Goal: Book appointment/travel/reservation

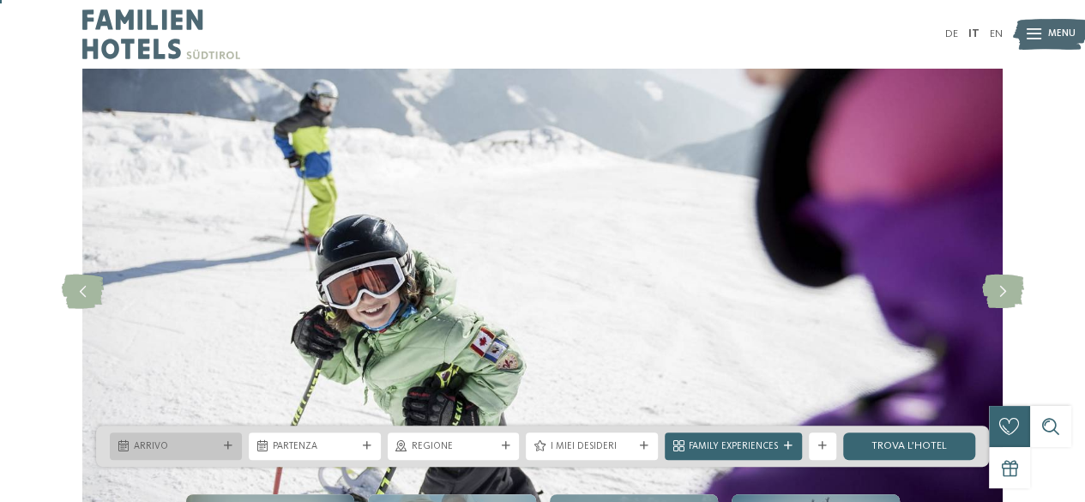
scroll to position [86, 0]
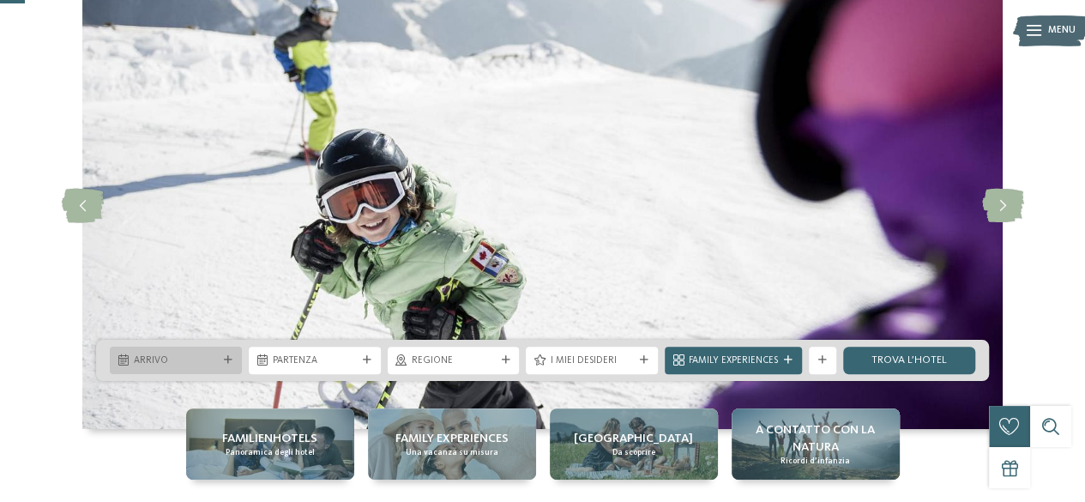
click at [220, 355] on div "Arrivo" at bounding box center [175, 359] width 91 height 15
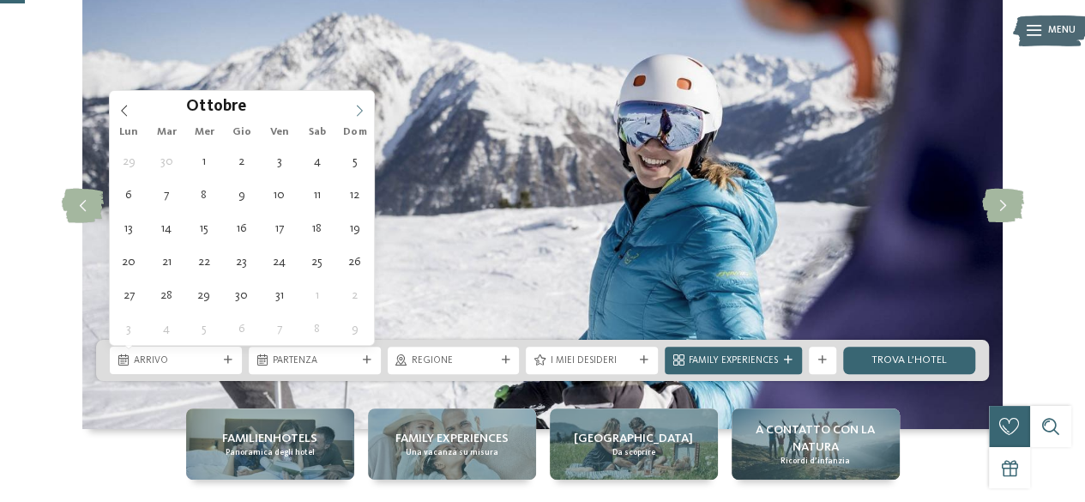
click at [355, 105] on icon at bounding box center [359, 111] width 12 height 12
click at [357, 105] on icon at bounding box center [359, 111] width 12 height 12
type input "****"
click at [357, 105] on icon at bounding box center [359, 111] width 12 height 12
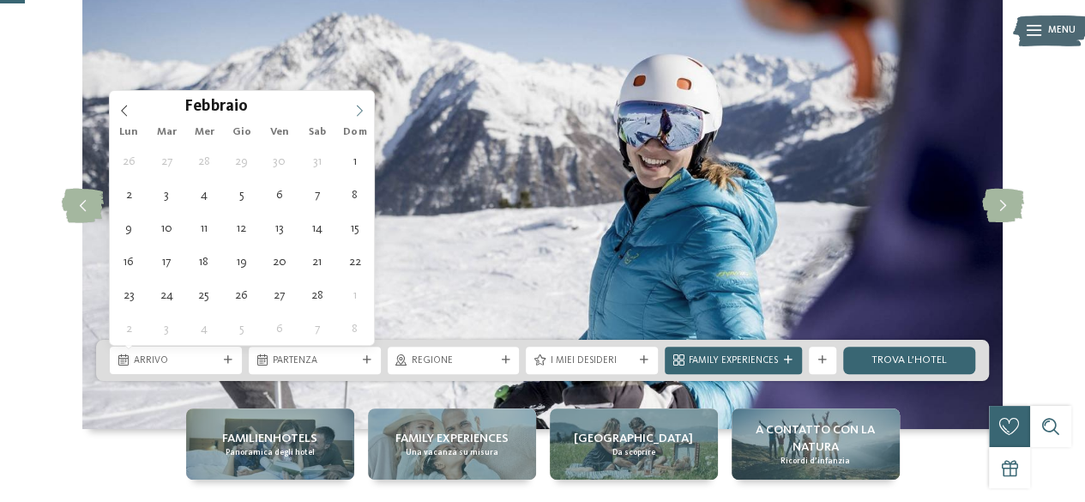
click at [360, 109] on icon at bounding box center [359, 111] width 12 height 12
type div "[DATE]"
type input "****"
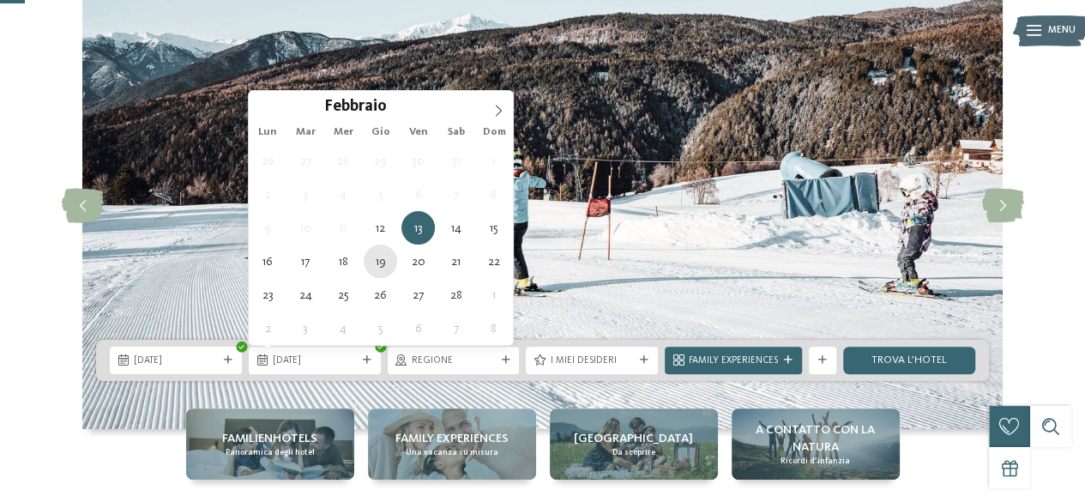
type div "[DATE]"
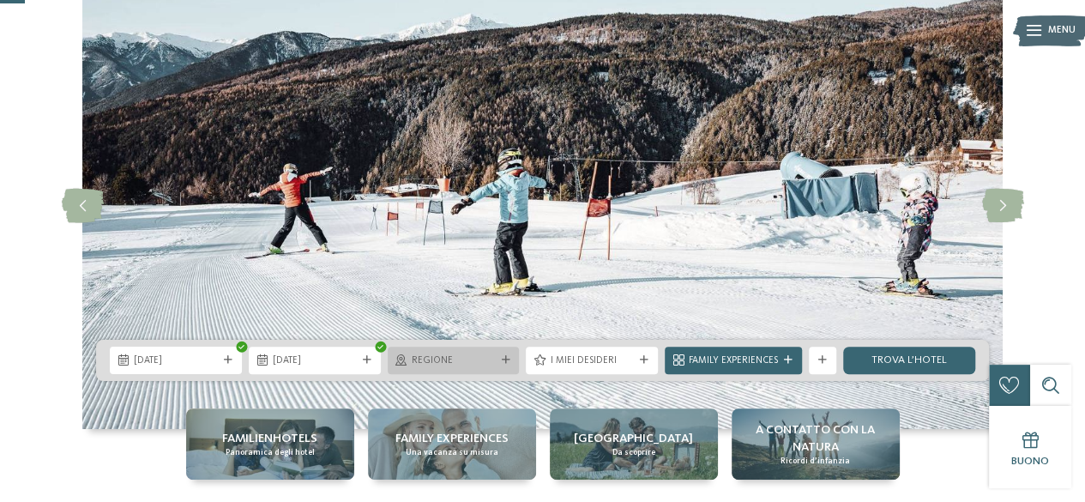
click at [508, 356] on icon at bounding box center [505, 360] width 9 height 9
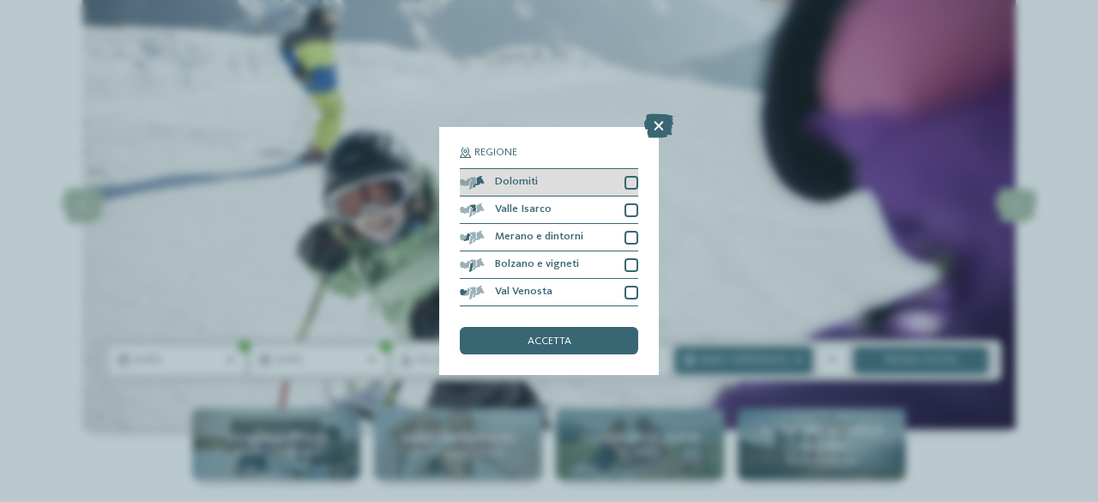
click at [633, 183] on div at bounding box center [631, 183] width 14 height 14
click at [568, 343] on span "accetta" at bounding box center [549, 341] width 44 height 11
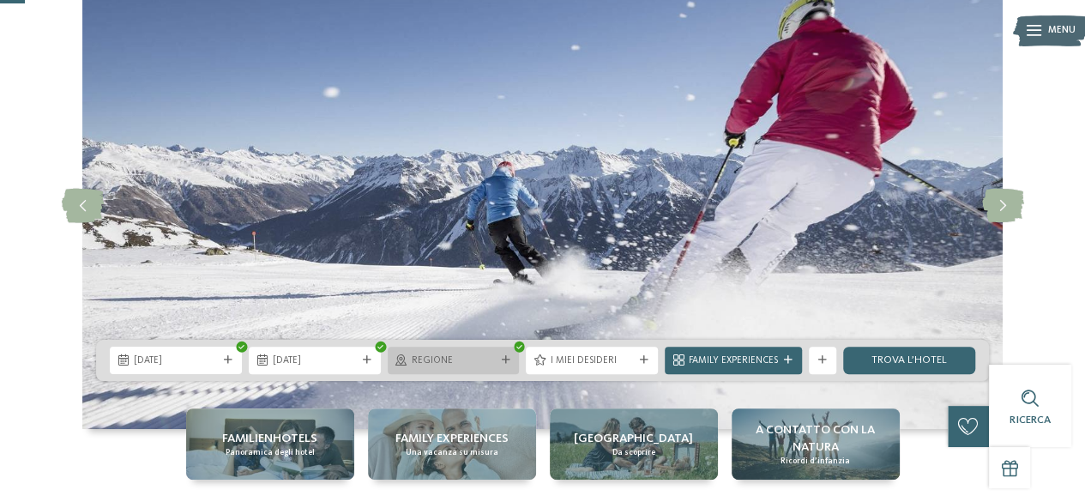
click at [400, 358] on icon at bounding box center [400, 360] width 11 height 11
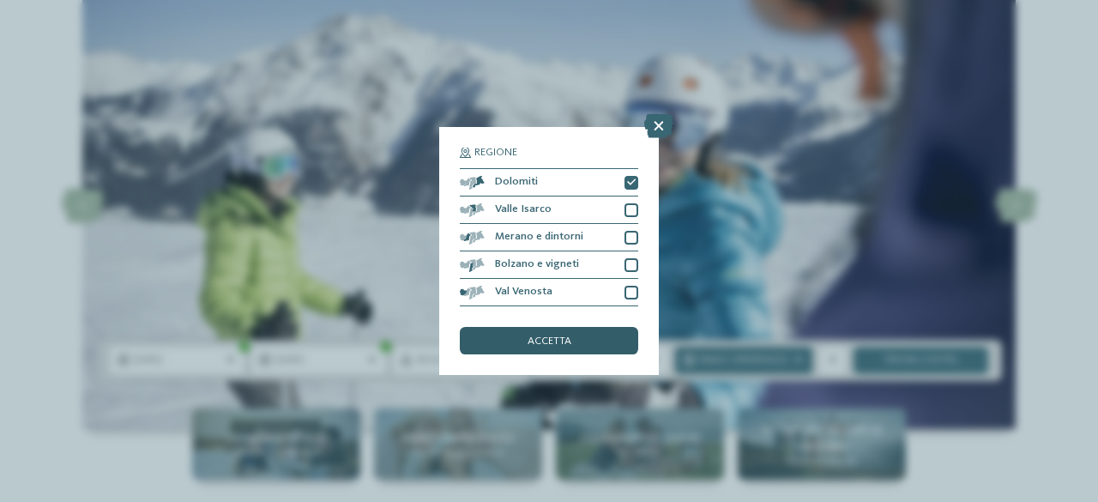
click at [557, 340] on span "accetta" at bounding box center [549, 341] width 44 height 11
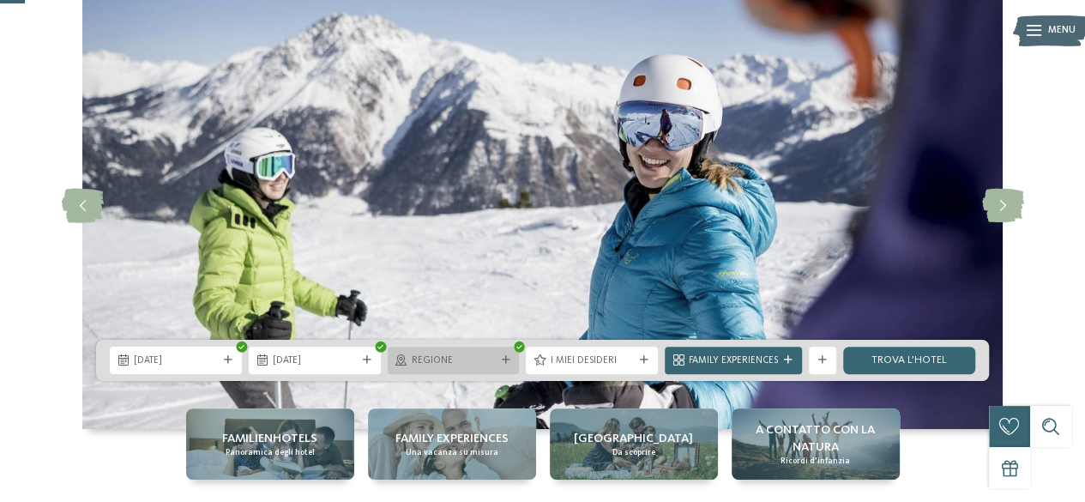
click at [494, 363] on span "Regione" at bounding box center [454, 361] width 84 height 14
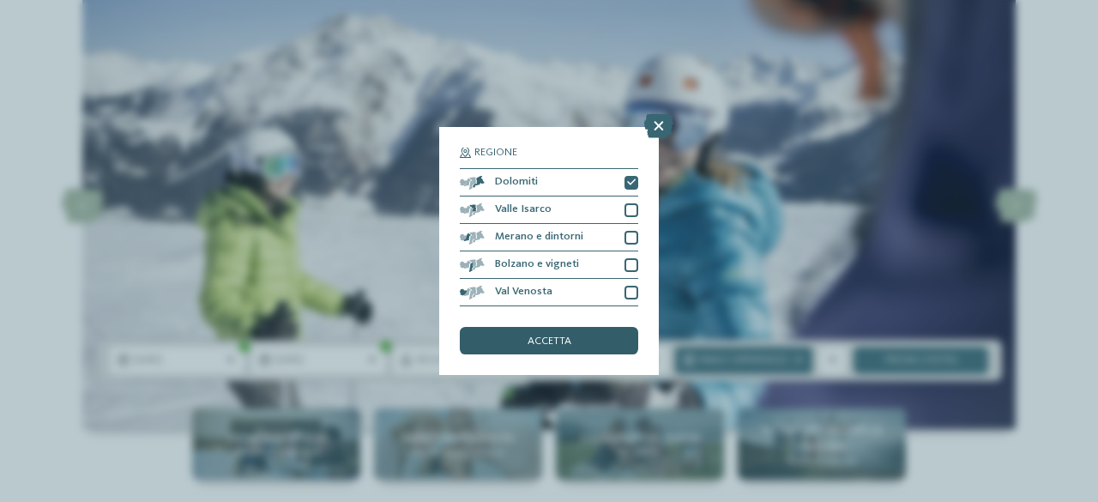
click at [518, 340] on div "accetta" at bounding box center [549, 340] width 178 height 27
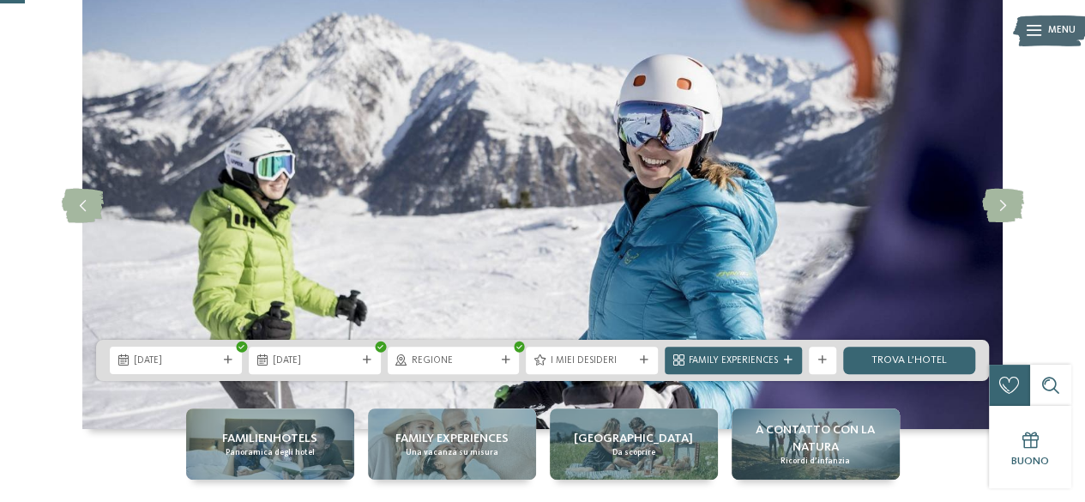
click at [518, 341] on div at bounding box center [519, 346] width 11 height 11
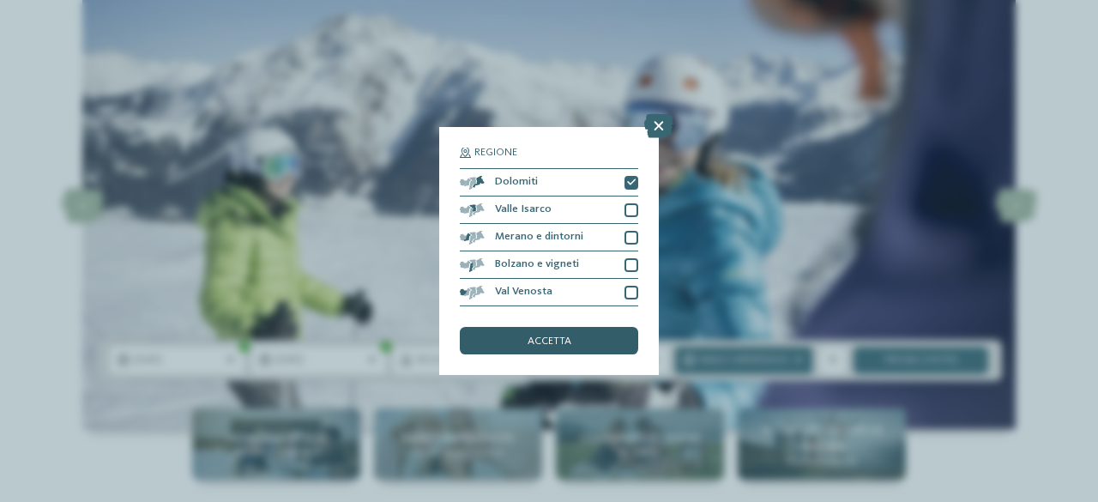
click at [518, 340] on div "accetta" at bounding box center [549, 340] width 178 height 27
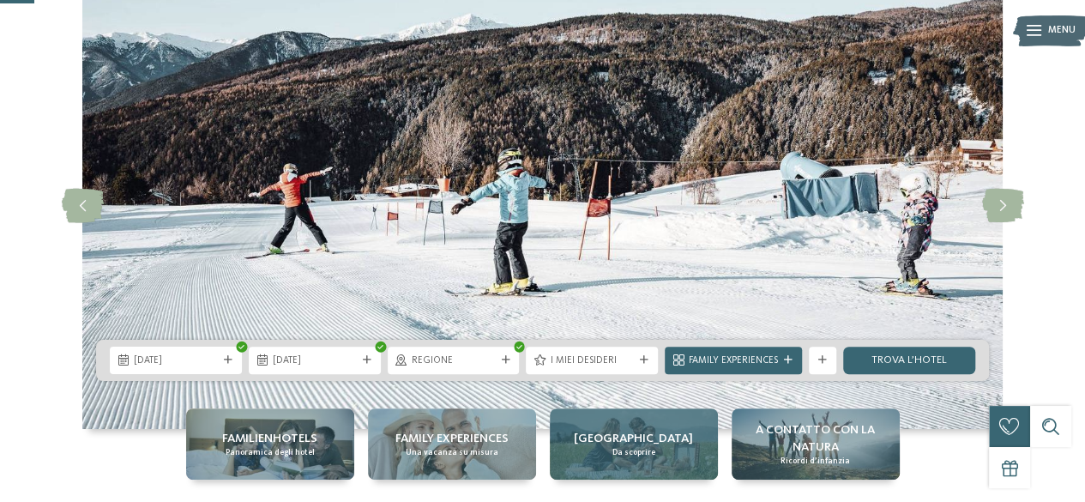
scroll to position [171, 0]
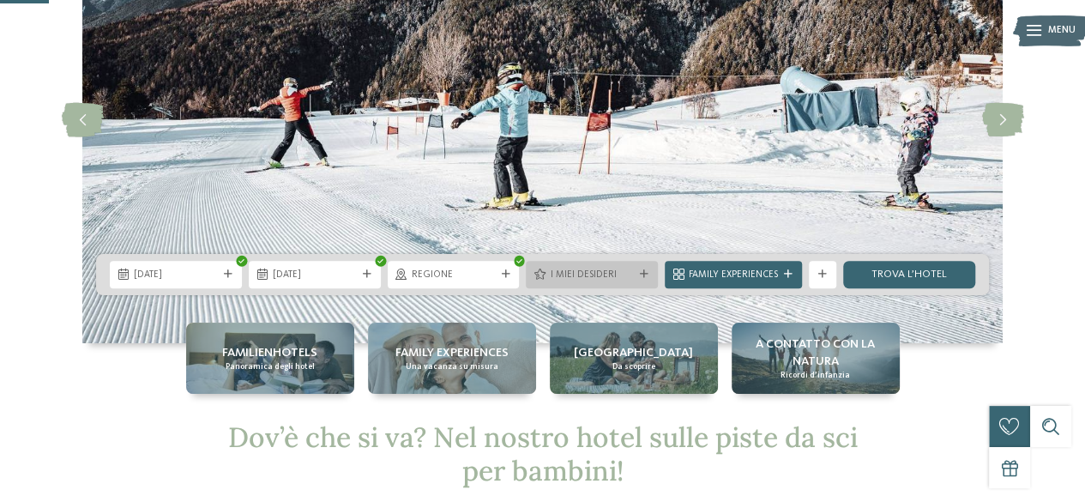
click at [633, 274] on span "I miei desideri" at bounding box center [592, 275] width 84 height 14
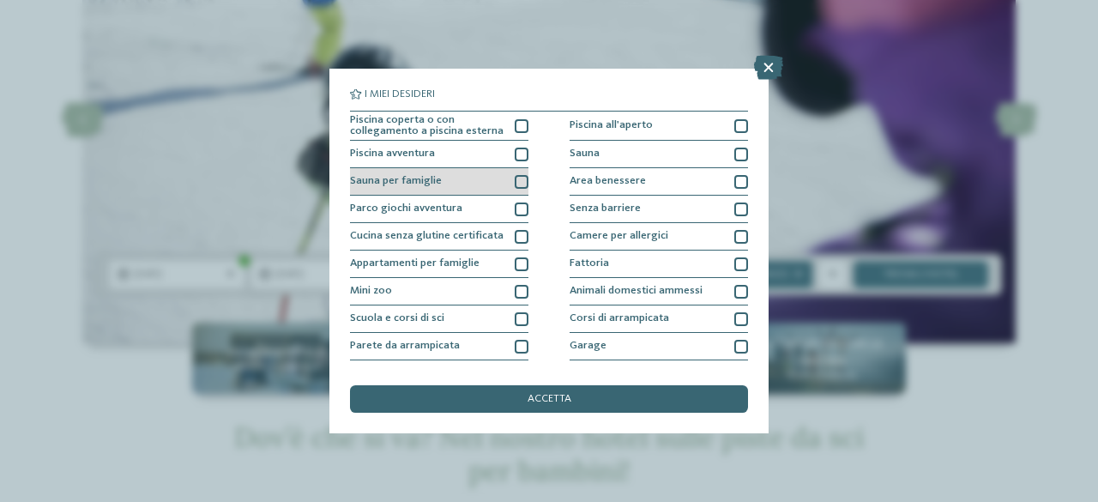
click at [517, 179] on div at bounding box center [521, 182] width 14 height 14
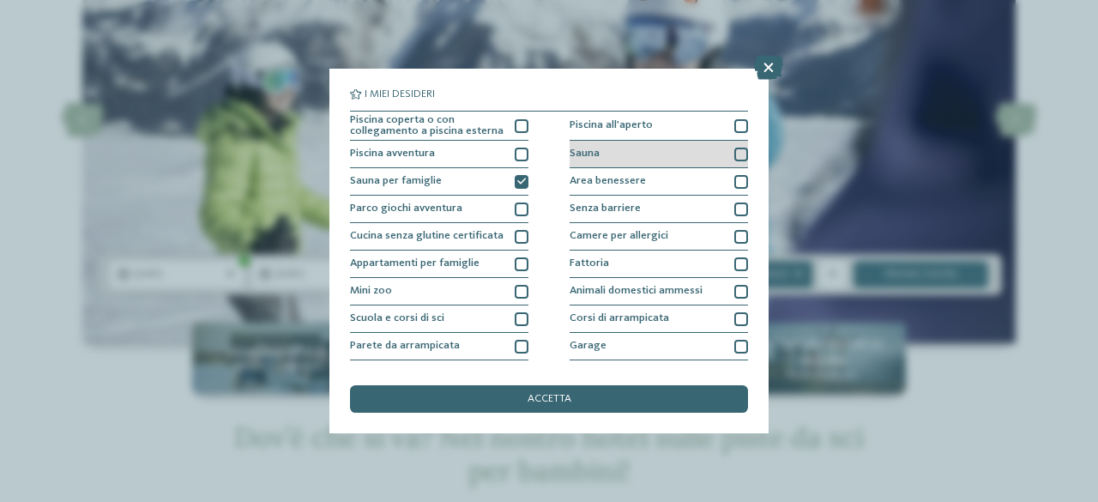
click at [734, 150] on div at bounding box center [741, 154] width 14 height 14
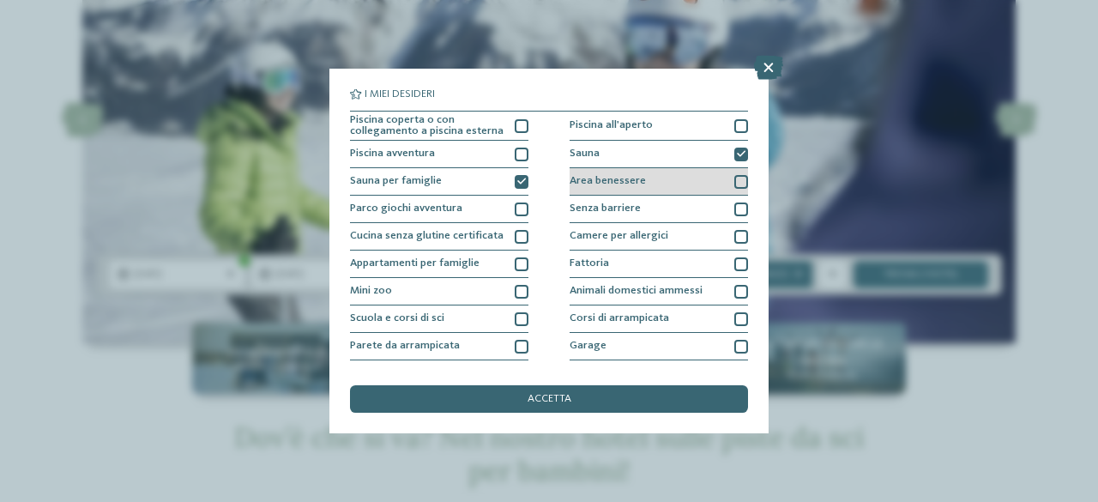
click at [734, 177] on div at bounding box center [741, 182] width 14 height 14
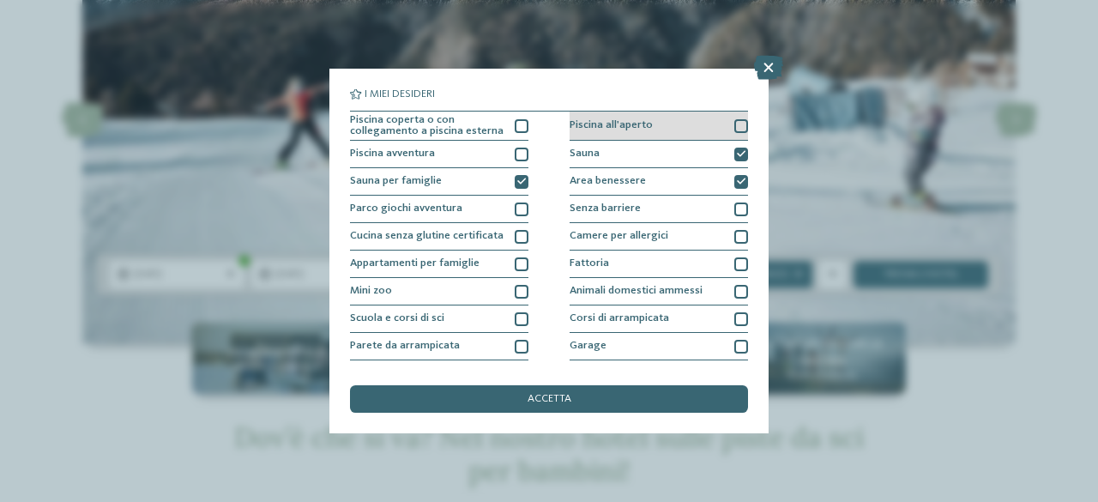
click at [734, 124] on div at bounding box center [741, 126] width 14 height 14
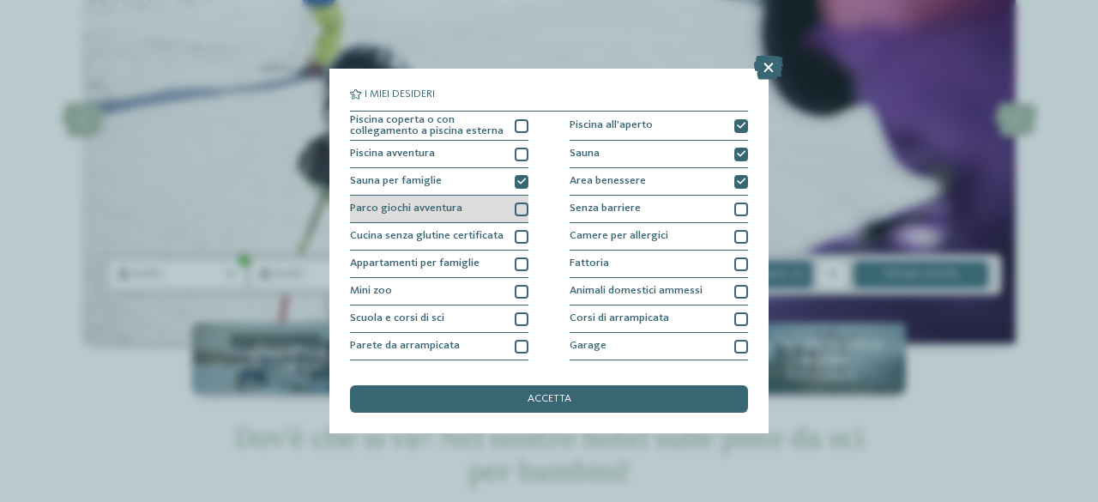
click at [514, 209] on div at bounding box center [521, 209] width 14 height 14
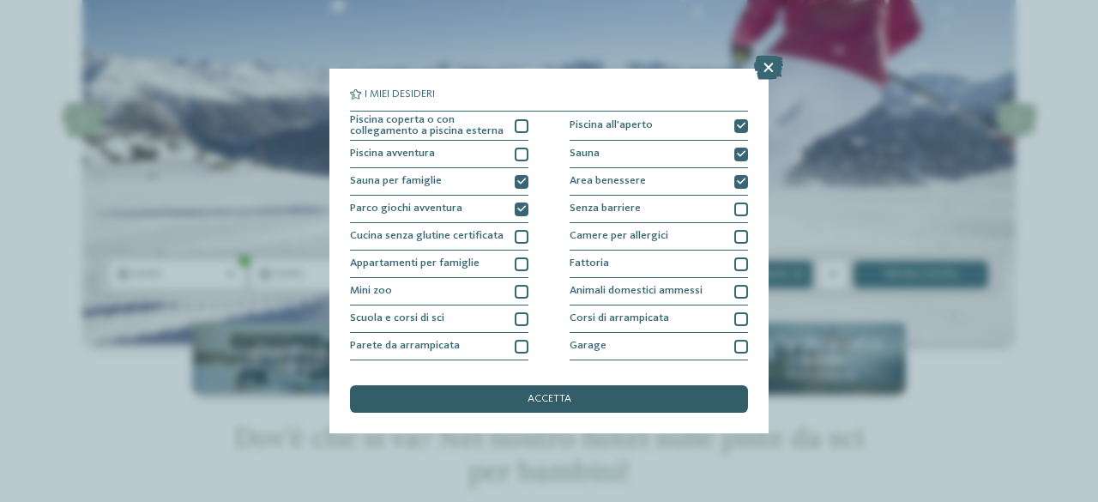
click at [561, 402] on span "accetta" at bounding box center [549, 399] width 44 height 11
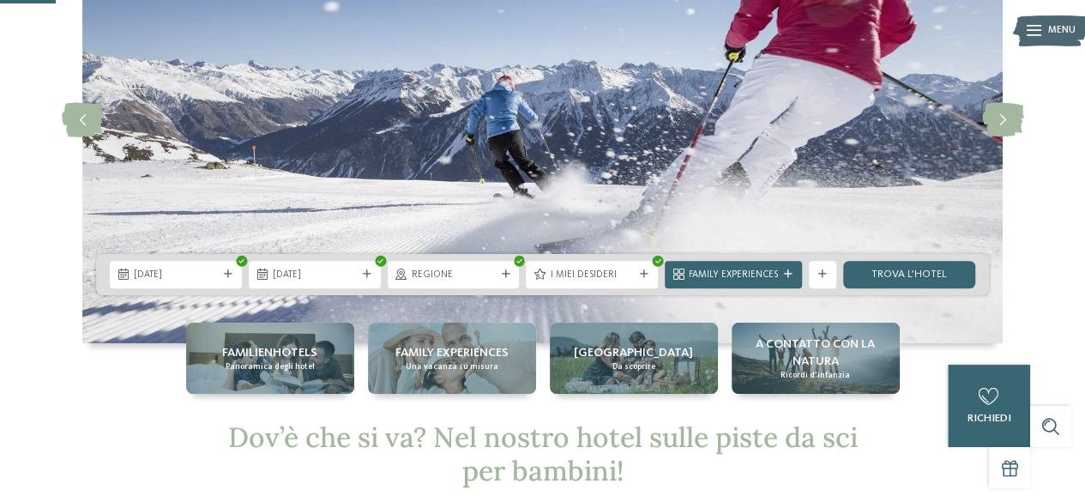
scroll to position [257, 0]
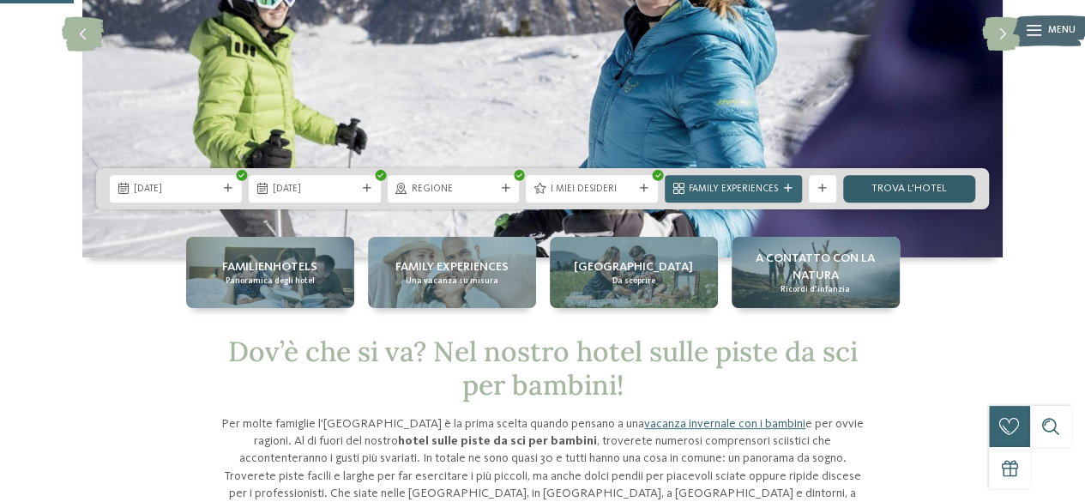
click at [928, 188] on link "trova l’hotel" at bounding box center [909, 188] width 132 height 27
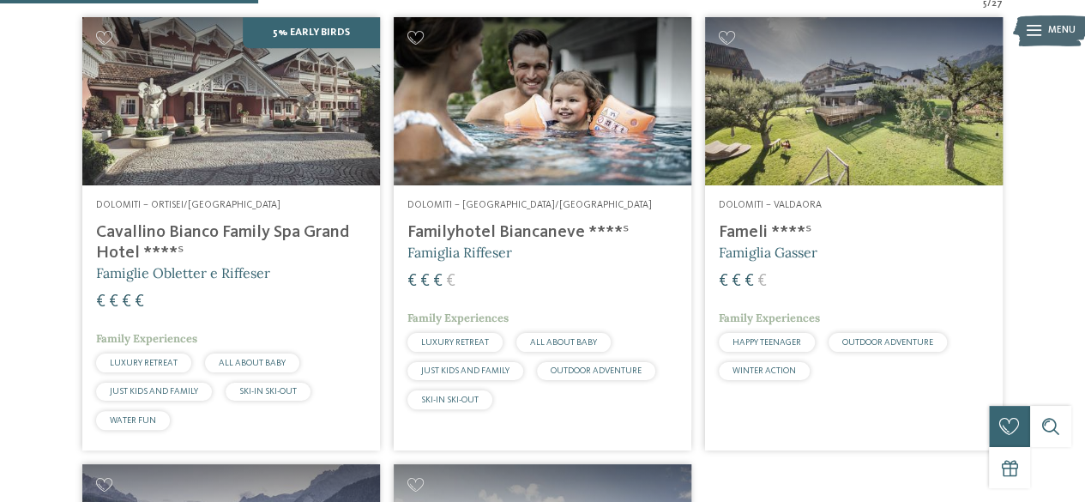
scroll to position [515, 0]
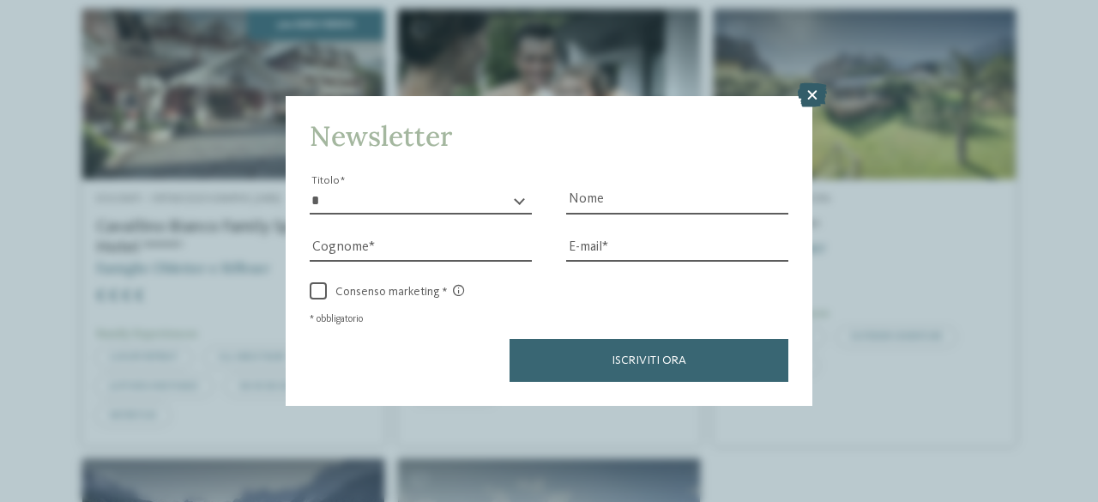
click at [810, 94] on icon at bounding box center [811, 95] width 29 height 24
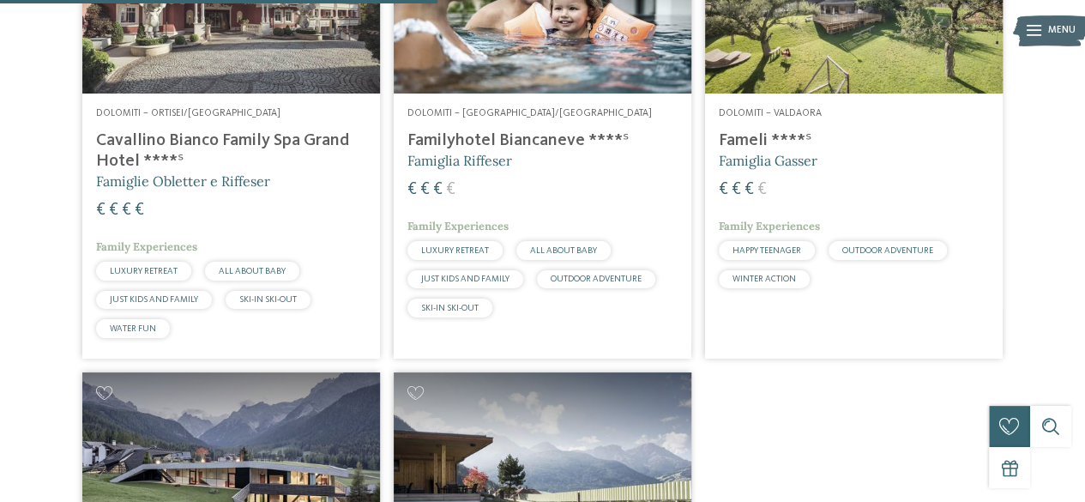
scroll to position [430, 0]
